Goal: Task Accomplishment & Management: Complete application form

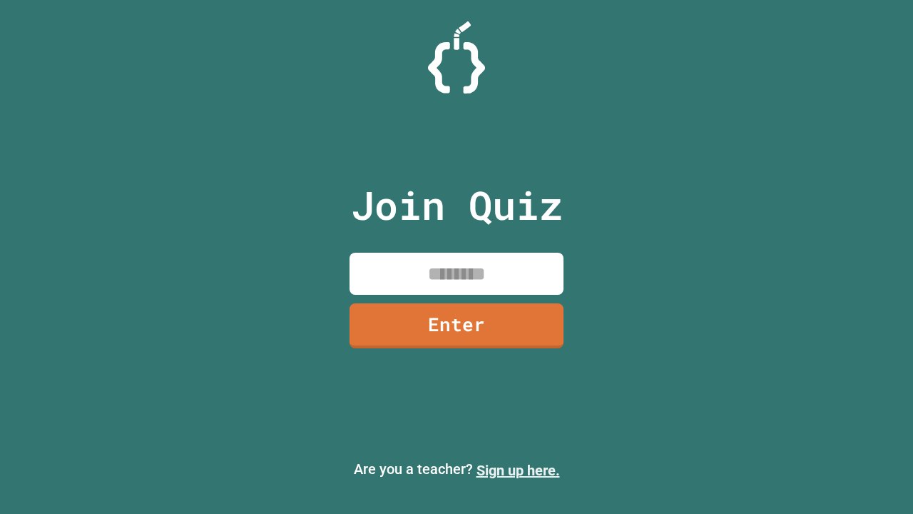
click at [518, 470] on link "Sign up here." at bounding box center [518, 470] width 83 height 17
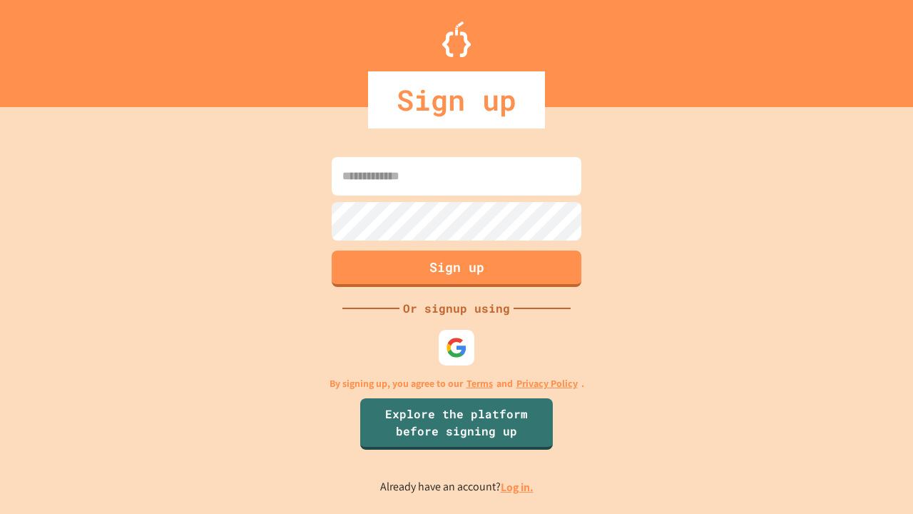
click at [518, 487] on link "Log in." at bounding box center [517, 486] width 33 height 15
